Goal: Check status: Check status

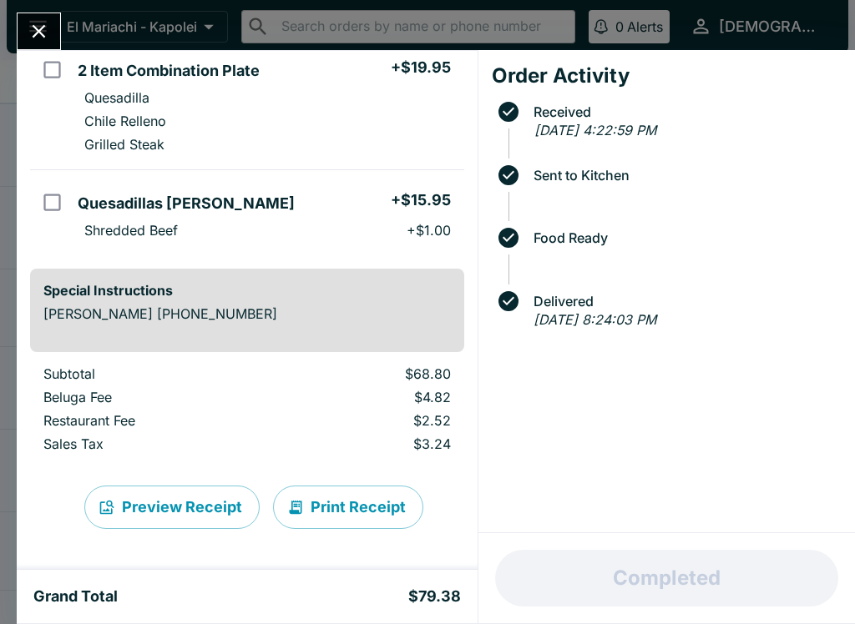
scroll to position [406, 0]
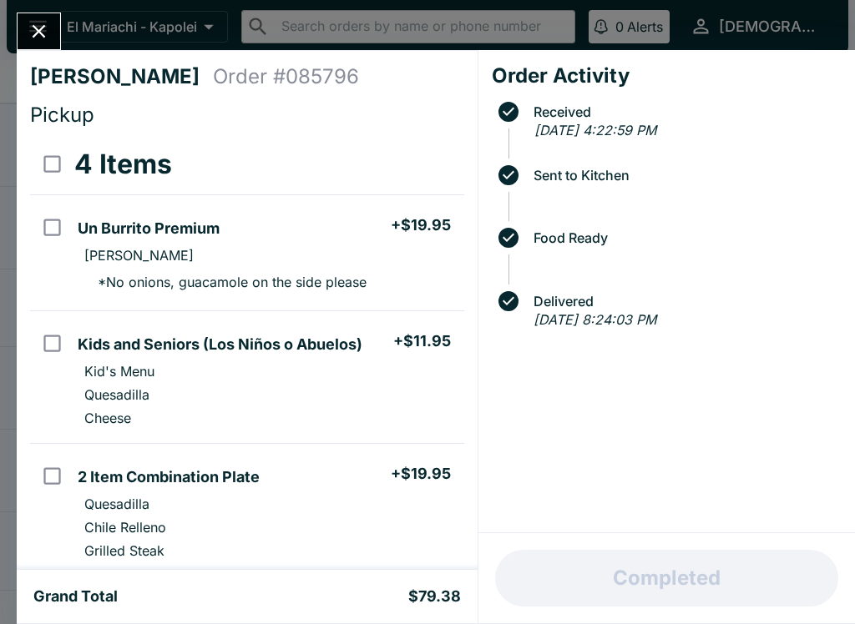
click at [50, 22] on icon "Close" at bounding box center [39, 31] width 23 height 23
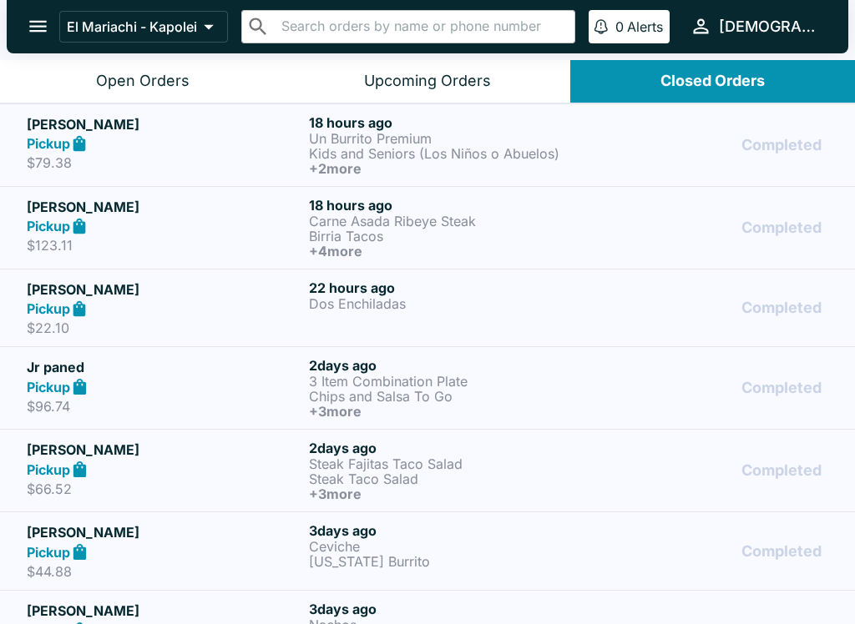
click at [224, 224] on div "Pickup" at bounding box center [164, 226] width 275 height 19
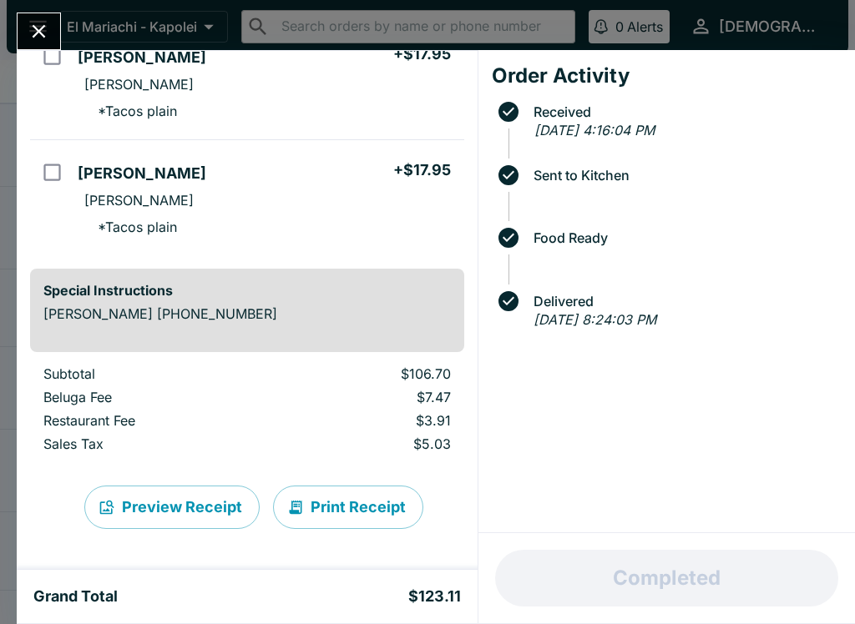
scroll to position [492, 0]
click at [29, 33] on icon "Close" at bounding box center [39, 31] width 23 height 23
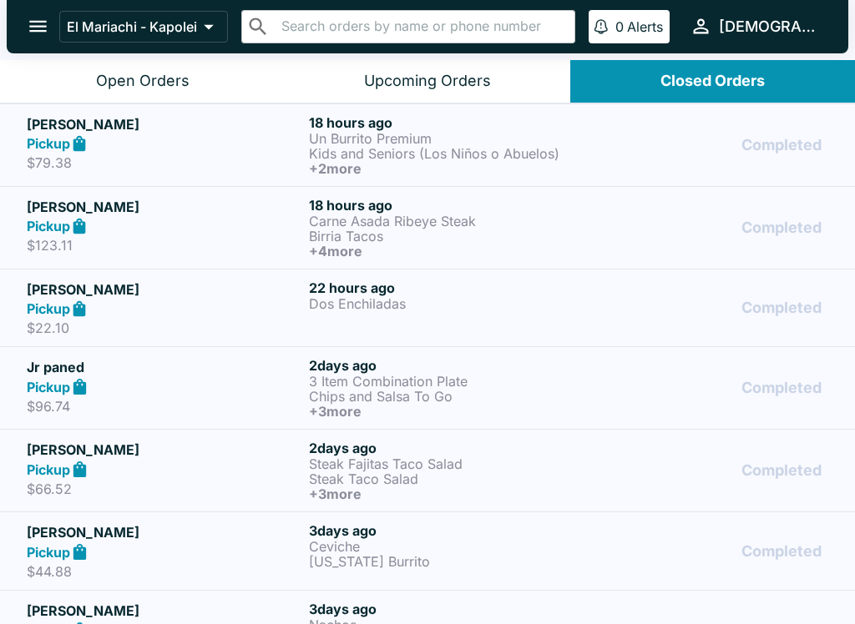
click at [295, 296] on h5 "[PERSON_NAME]" at bounding box center [164, 290] width 275 height 20
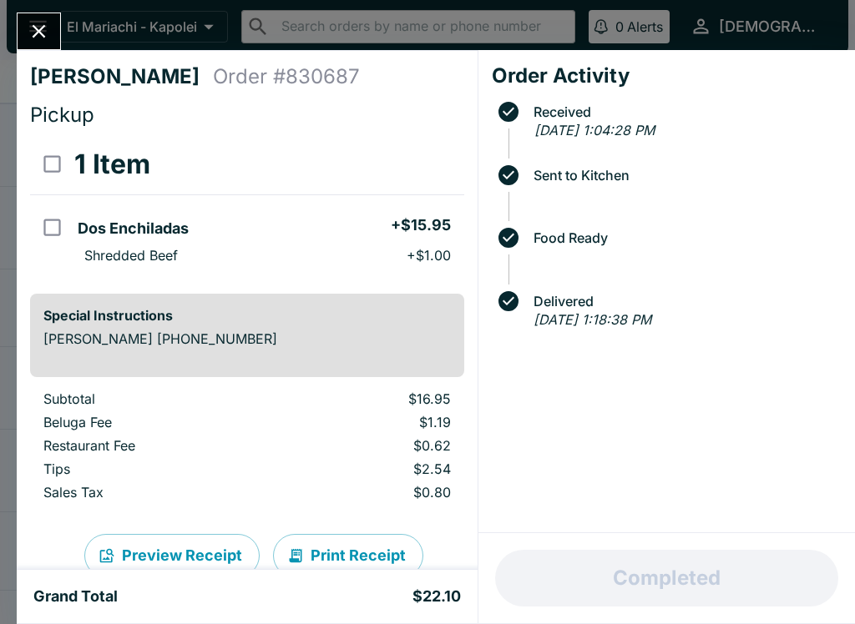
click at [32, 31] on icon "Close" at bounding box center [39, 31] width 23 height 23
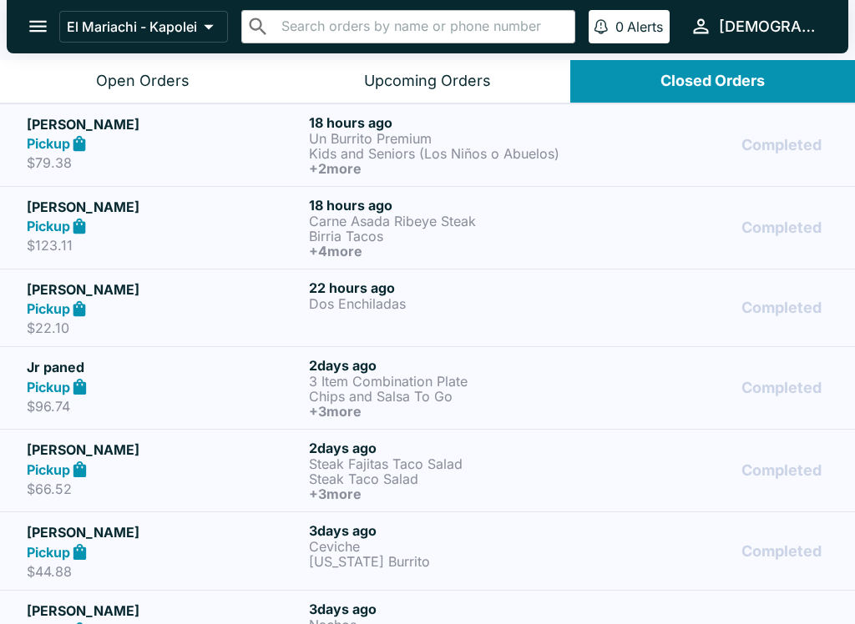
click at [315, 219] on p "Carne Asada Ribeye Steak" at bounding box center [446, 221] width 275 height 15
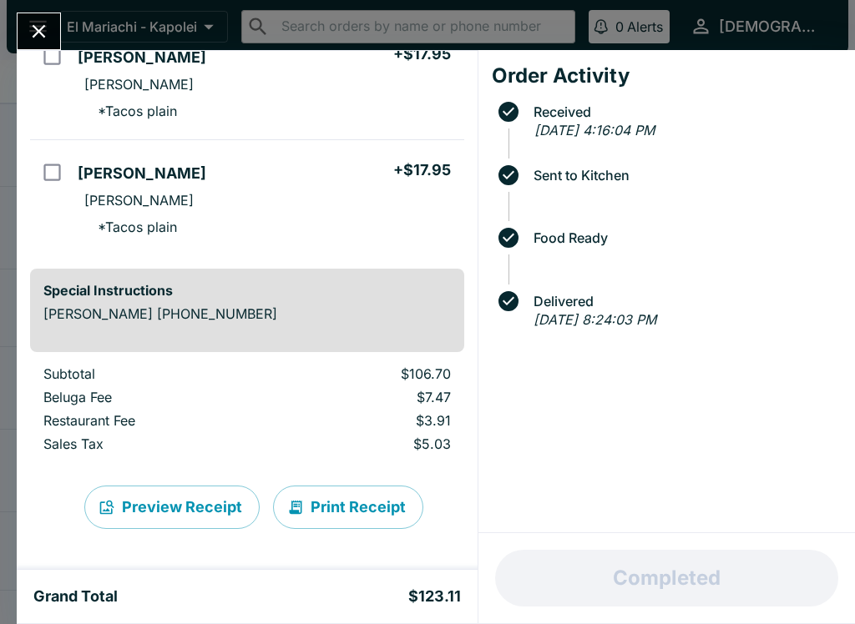
scroll to position [492, 0]
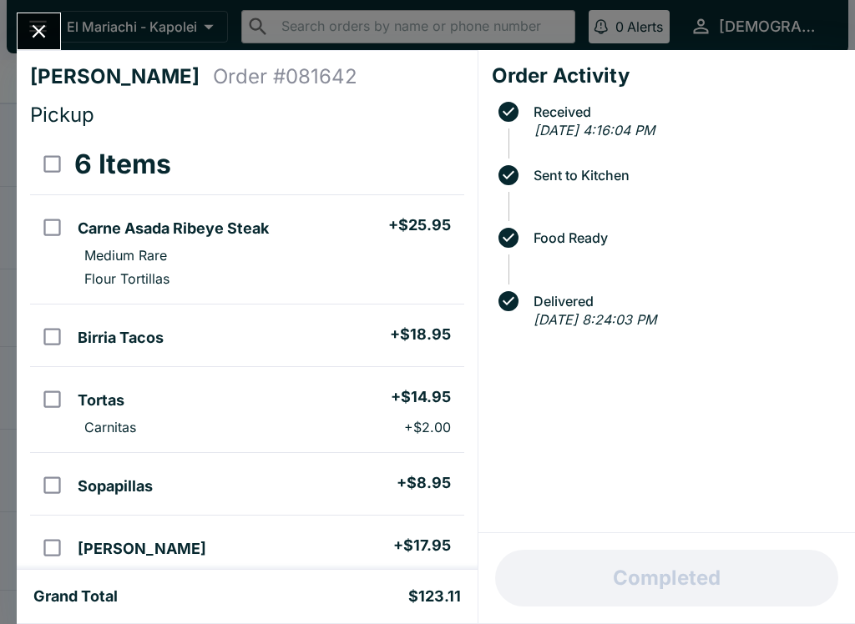
click at [33, 26] on icon "Close" at bounding box center [39, 31] width 13 height 13
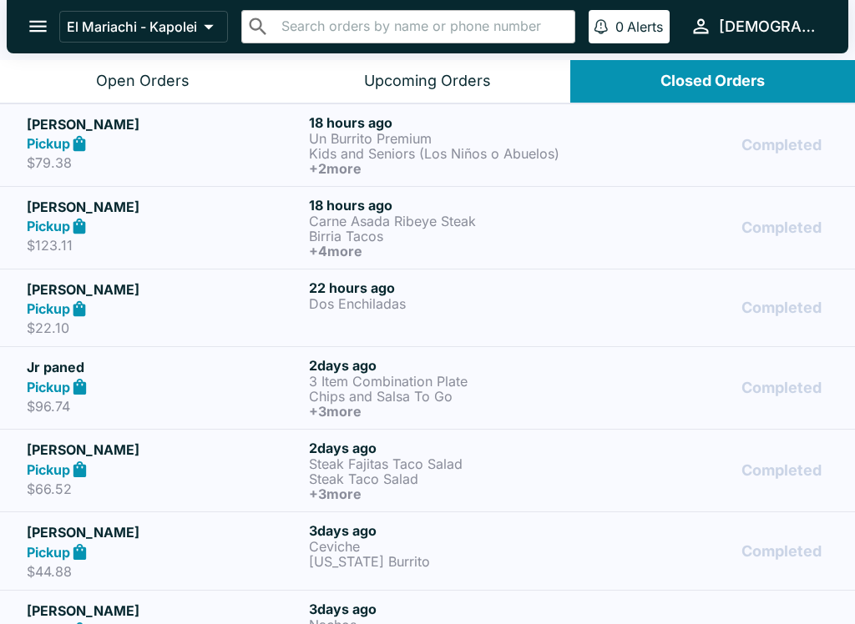
click at [283, 145] on div "Pickup" at bounding box center [164, 143] width 275 height 19
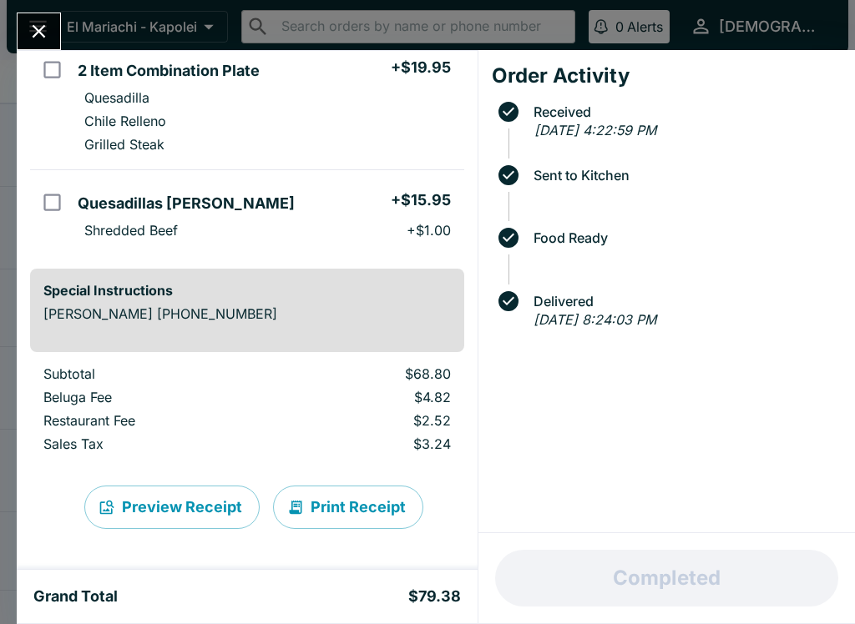
scroll to position [406, 0]
click at [48, 14] on button "Close" at bounding box center [39, 31] width 43 height 36
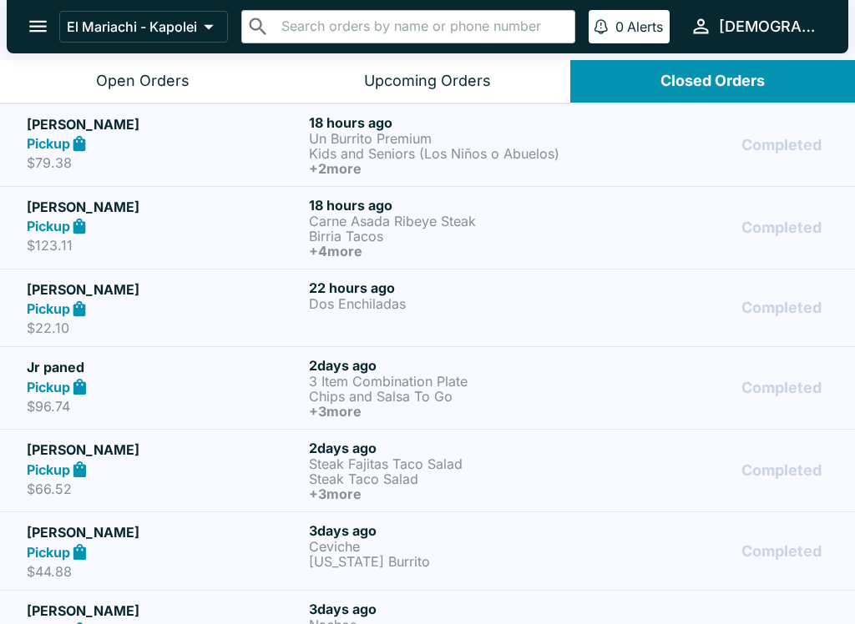
click at [139, 75] on div "Open Orders" at bounding box center [142, 81] width 93 height 19
